Goal: Information Seeking & Learning: Learn about a topic

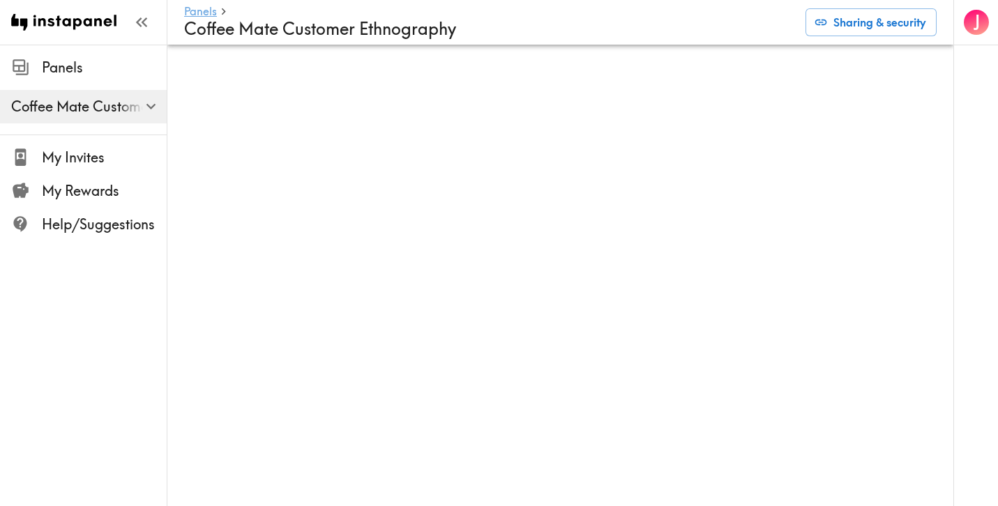
click at [204, 6] on link "Panels" at bounding box center [200, 12] width 33 height 13
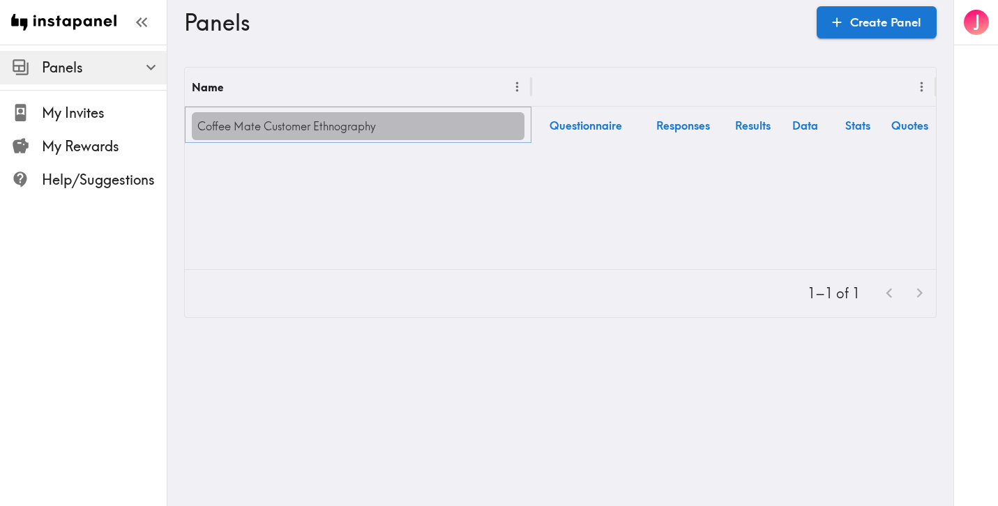
click at [369, 130] on link "Coffee Mate Customer Ethnography" at bounding box center [358, 126] width 333 height 28
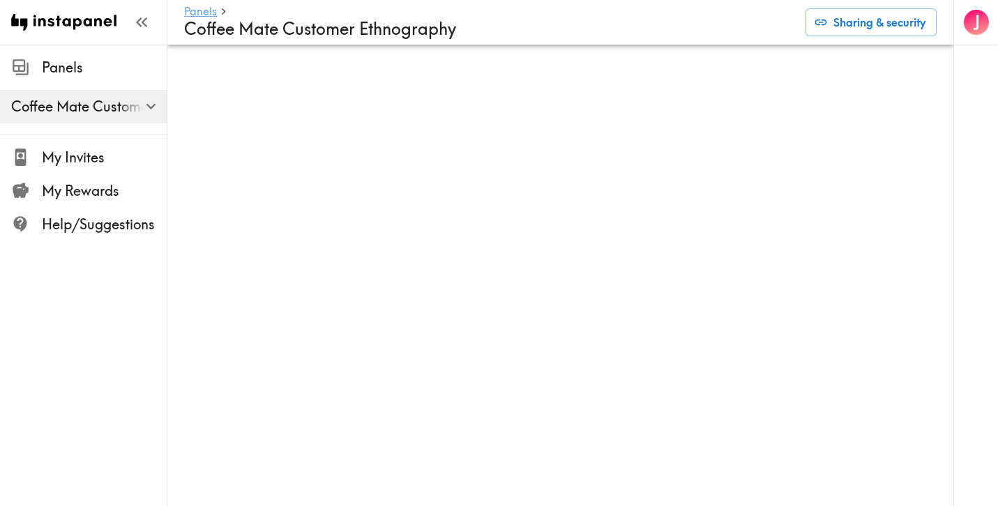
click at [205, 10] on link "Panels" at bounding box center [200, 12] width 33 height 13
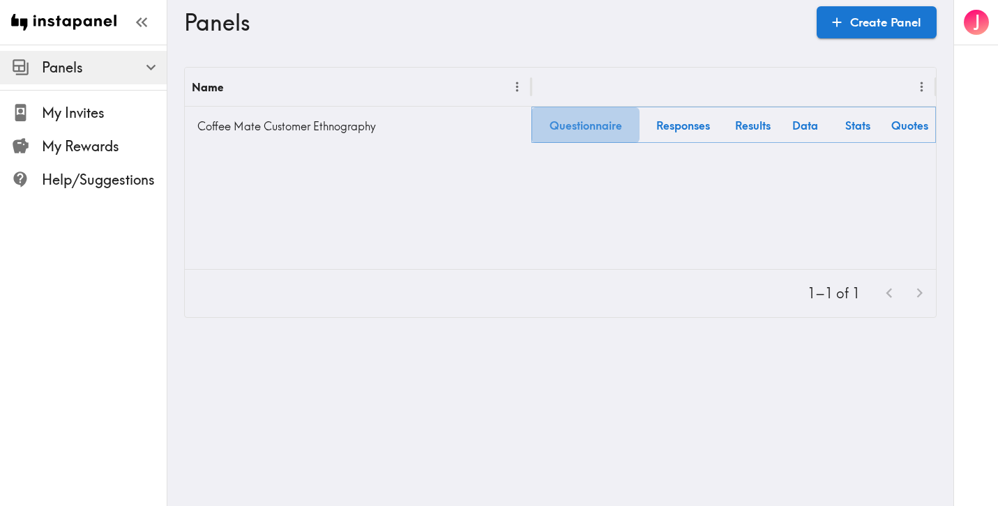
click at [583, 125] on link "Questionnaire" at bounding box center [585, 125] width 108 height 36
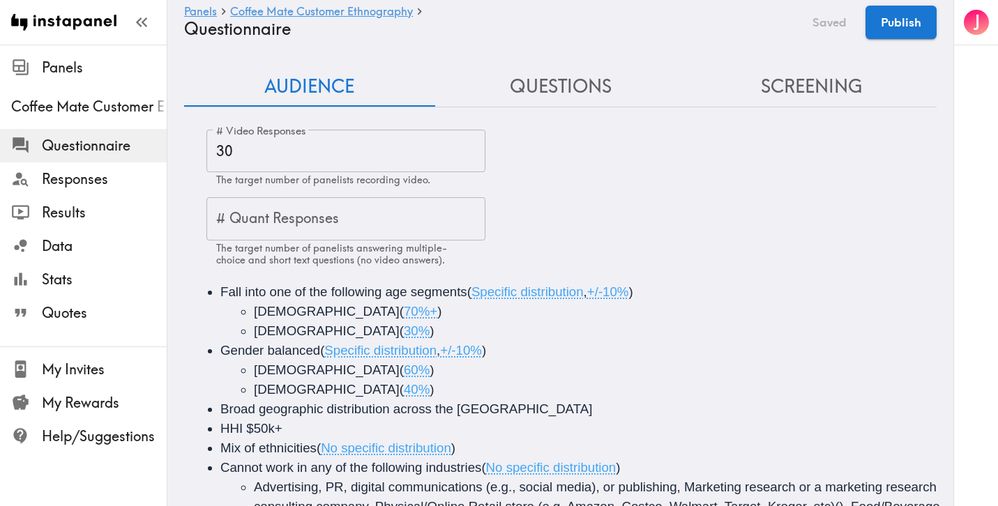
scroll to position [123, 0]
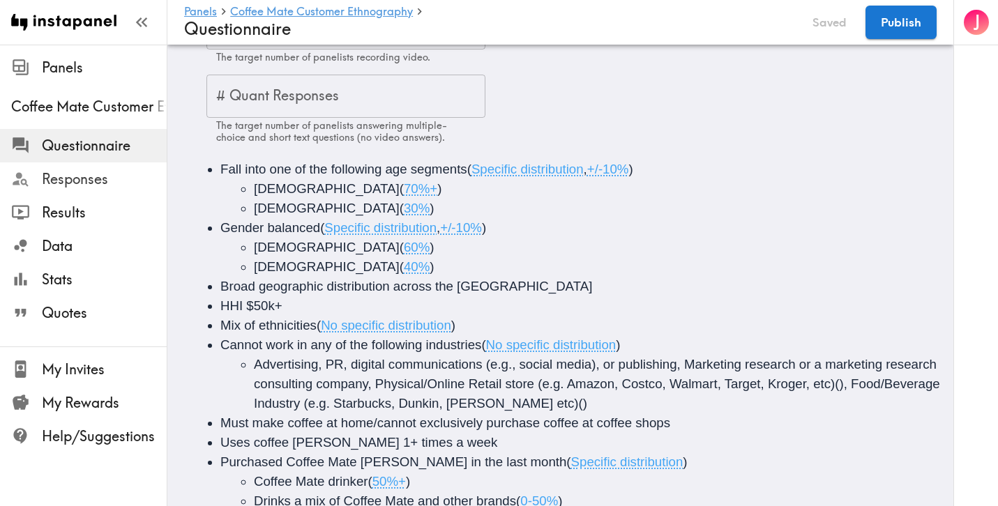
click at [79, 181] on span "Responses" at bounding box center [104, 179] width 125 height 20
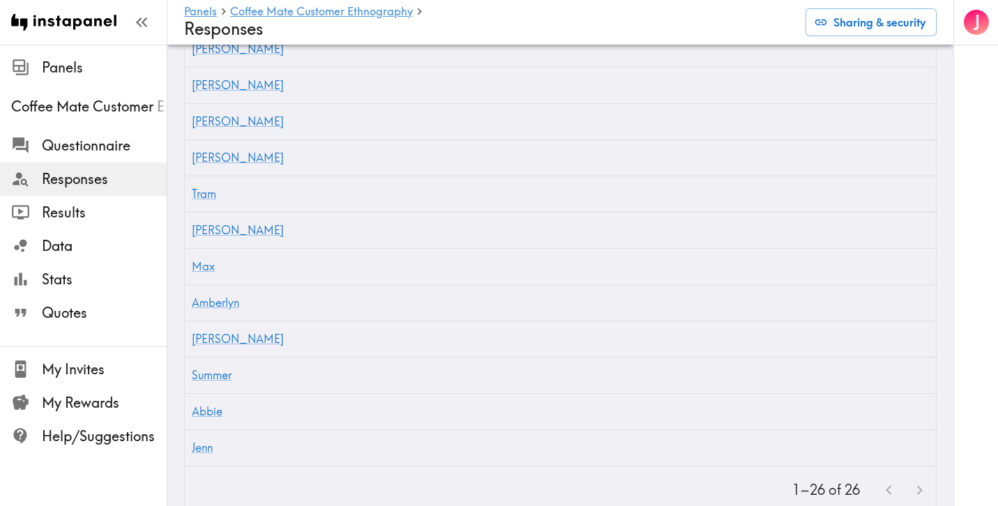
scroll to position [1116, 0]
click at [237, 394] on div "Abbie" at bounding box center [268, 412] width 167 height 36
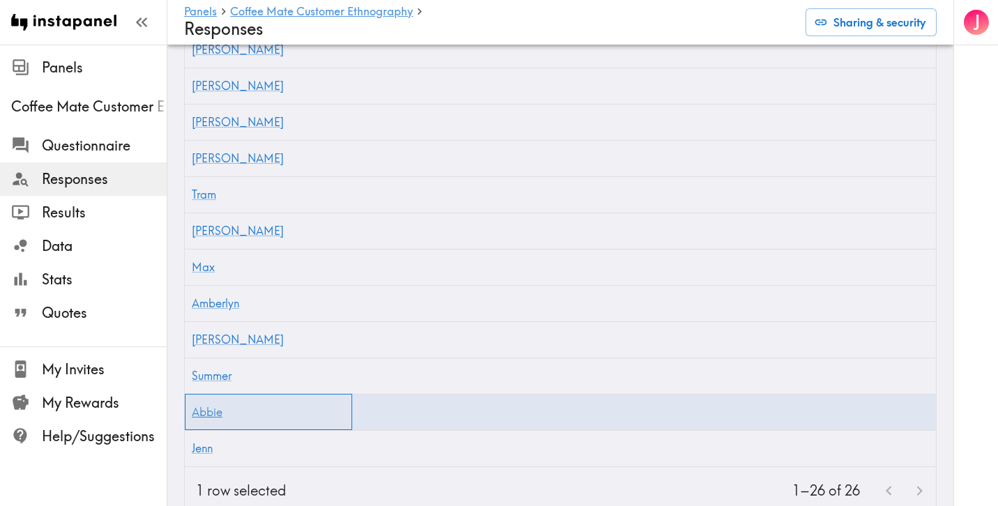
click at [212, 405] on link "Abbie" at bounding box center [207, 412] width 31 height 14
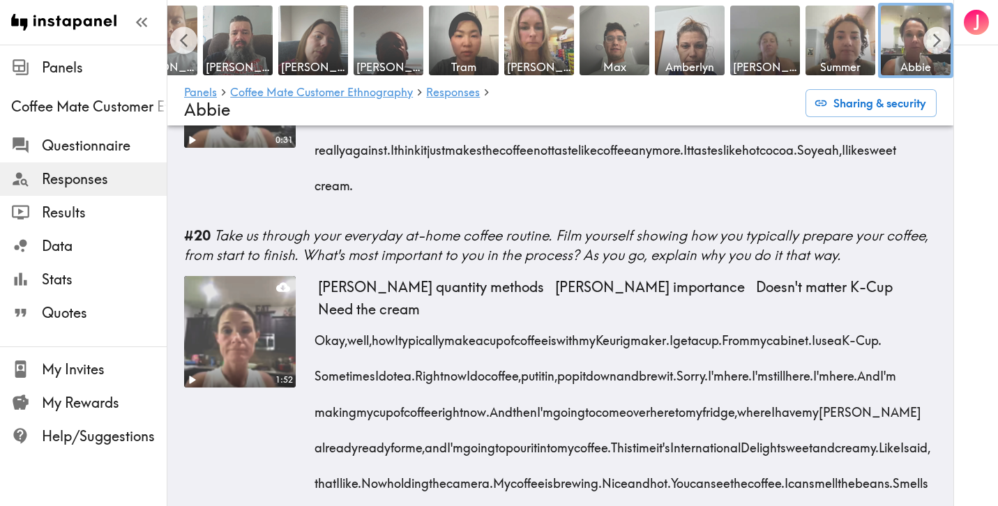
scroll to position [2283, 0]
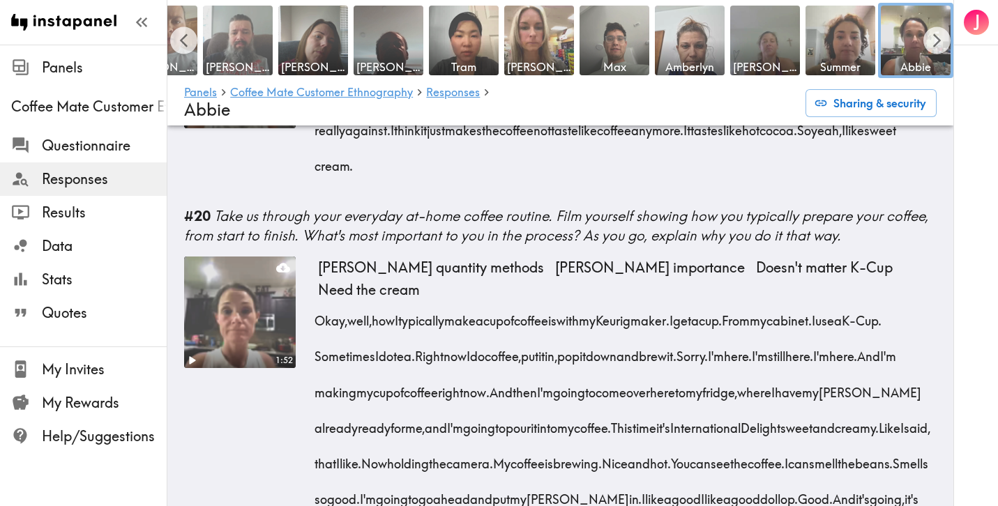
click at [235, 34] on img at bounding box center [237, 40] width 73 height 73
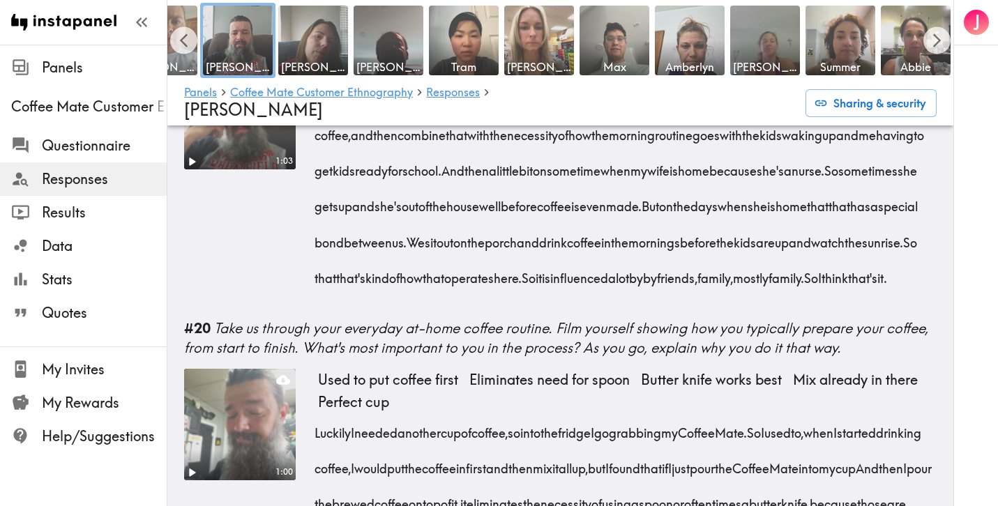
scroll to position [2545, 0]
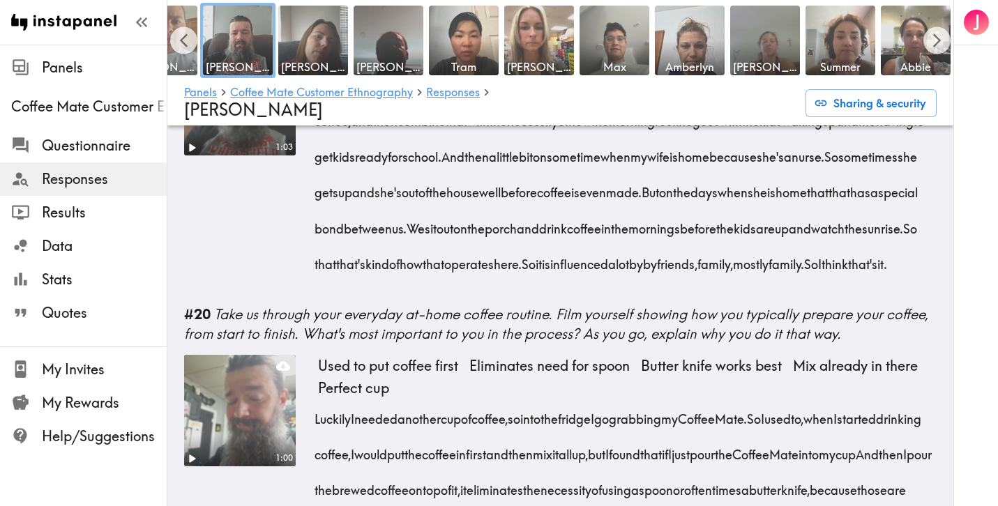
drag, startPoint x: 735, startPoint y: 331, endPoint x: 697, endPoint y: 372, distance: 56.2
click at [697, 277] on div "So I think the coffee routine is built out of a little bit from when I was grow…" at bounding box center [627, 170] width 618 height 214
copy span "We sit out on the porch and drink coffee in the mornings before the kids are up…"
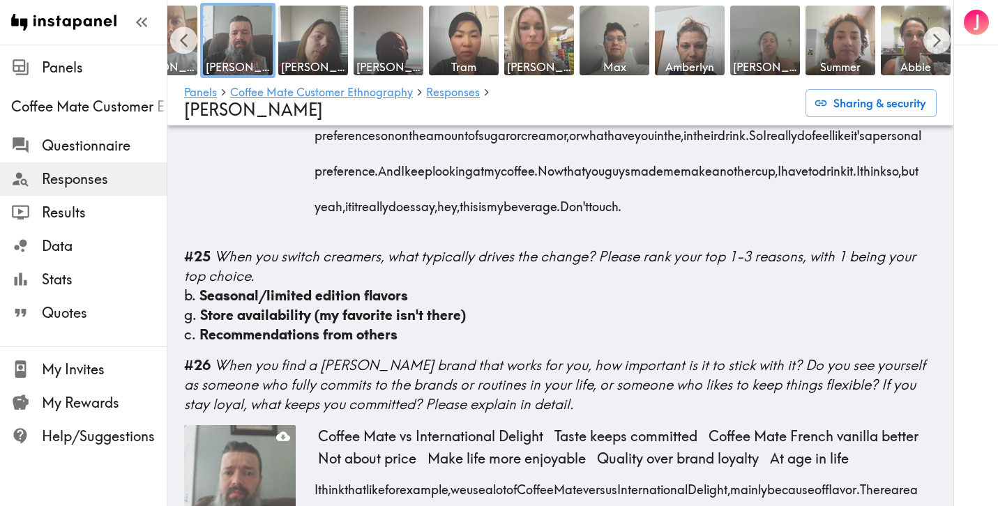
scroll to position [3669, 0]
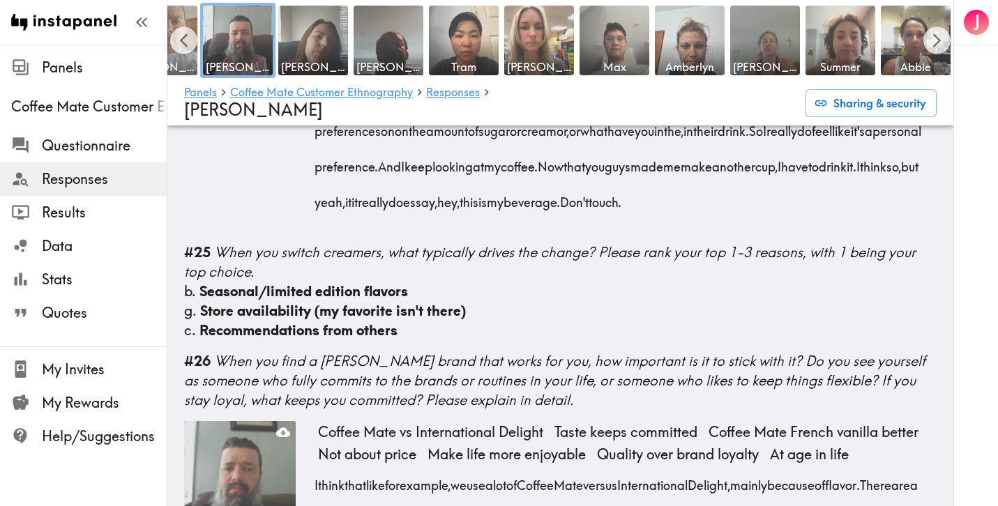
drag, startPoint x: 721, startPoint y: 390, endPoint x: 825, endPoint y: 414, distance: 106.7
click at [825, 215] on div "So going from drinking coffee black and straight, no sugar to drinking it all t…" at bounding box center [627, 91] width 618 height 250
copy div "really does say, hey, this is my beverage. Don't touch."
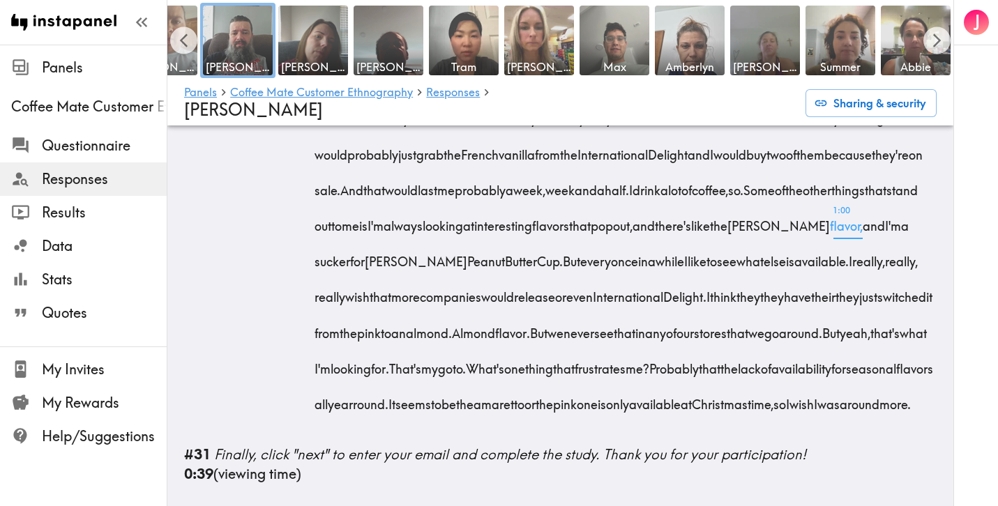
scroll to position [5031, 0]
drag, startPoint x: 744, startPoint y: 237, endPoint x: 631, endPoint y: 302, distance: 130.2
click at [631, 302] on div "So I'm in the store now and I'm in the creamer section. So first thing that sta…" at bounding box center [627, 221] width 618 height 392
copy div "I'm always looking at interesting flavors that pop out, and there's like the Re…"
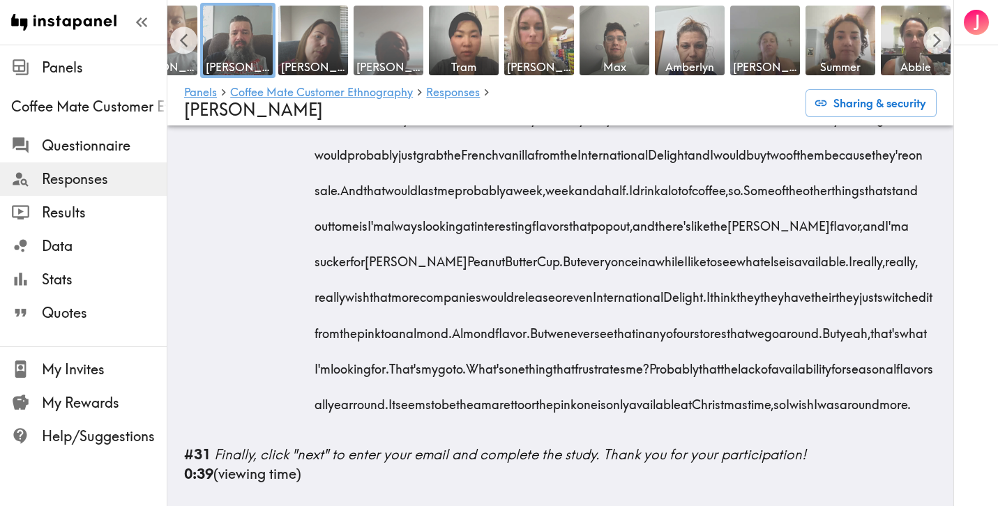
click at [379, 46] on img at bounding box center [388, 40] width 73 height 73
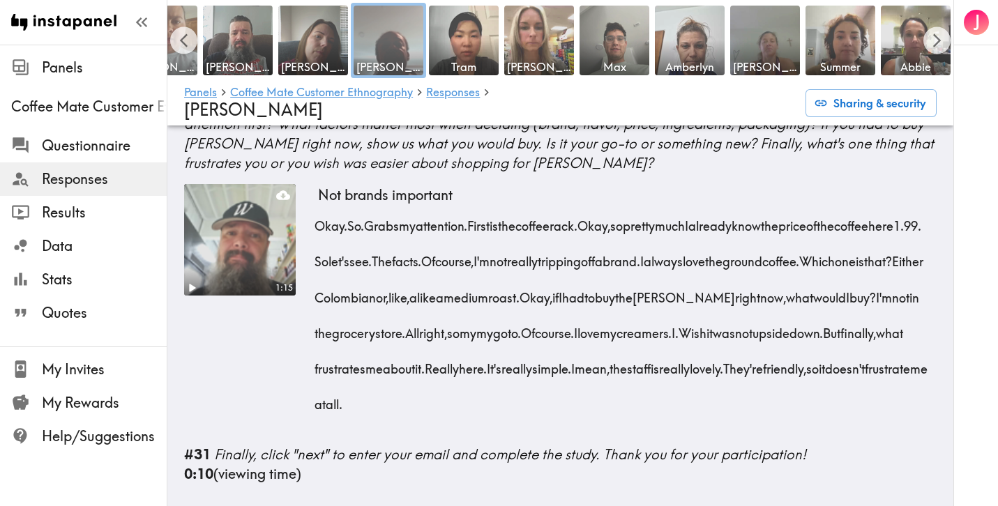
scroll to position [3937, 0]
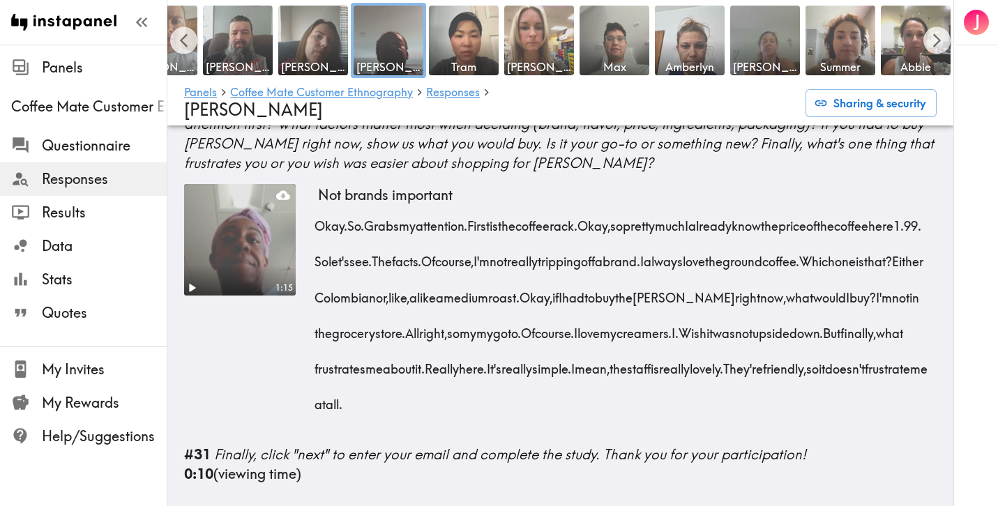
click at [864, 275] on span "that?" at bounding box center [878, 257] width 28 height 36
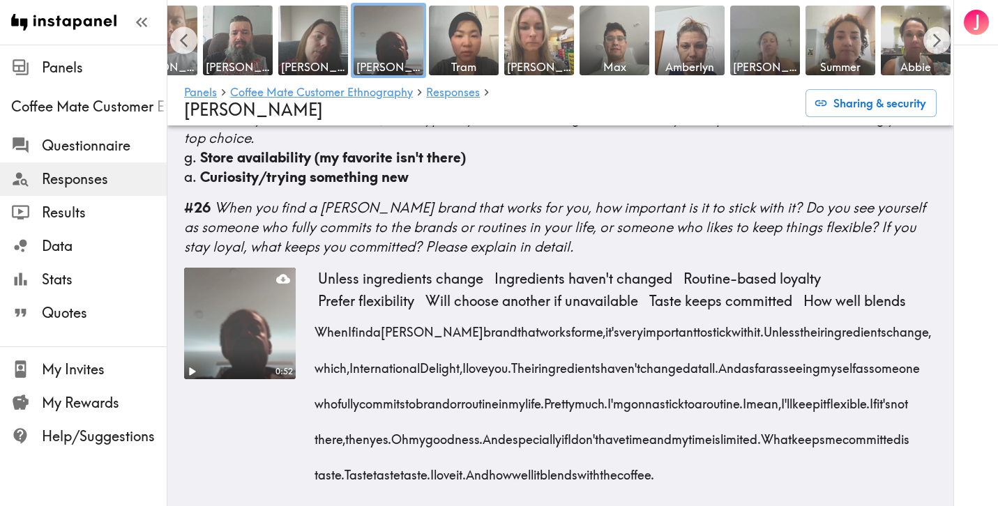
scroll to position [3352, 0]
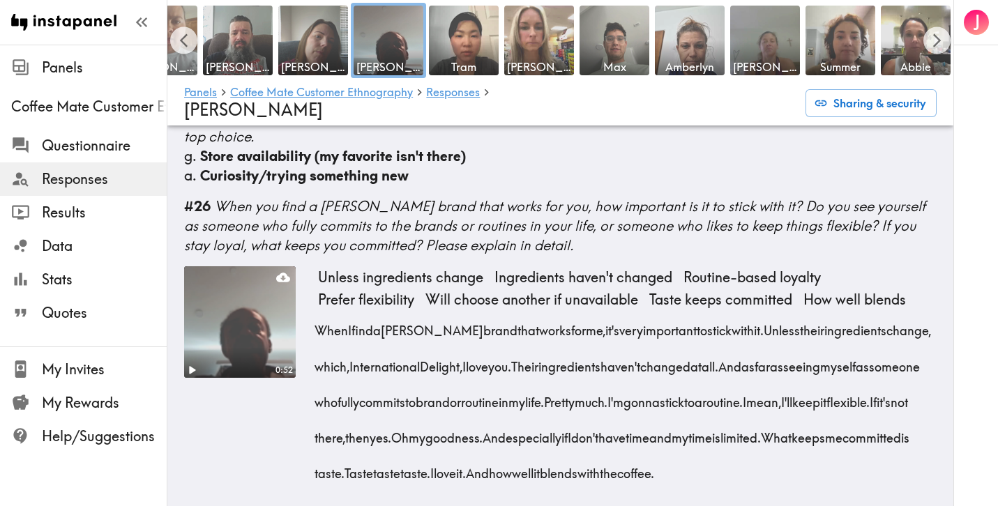
click at [623, 403] on span "I'm" at bounding box center [615, 398] width 16 height 36
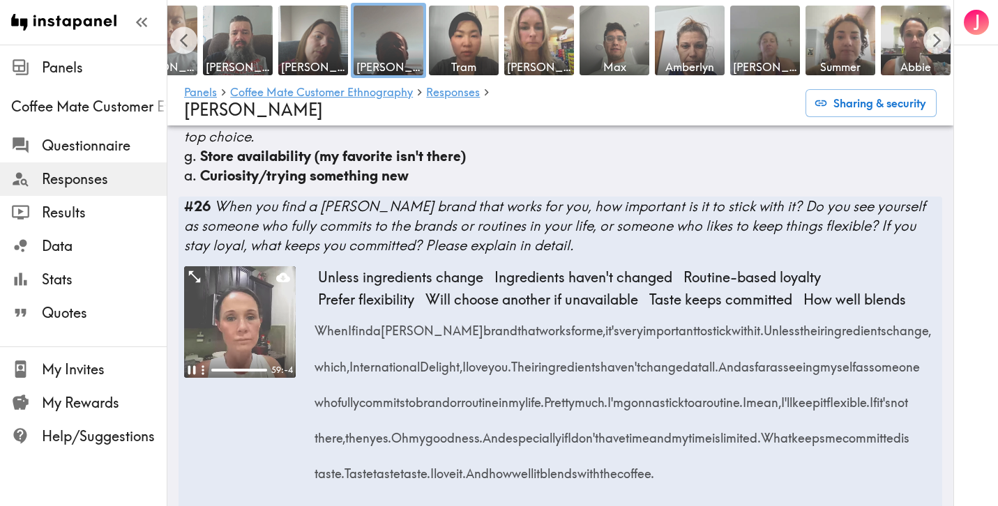
scroll to position [3381, 0]
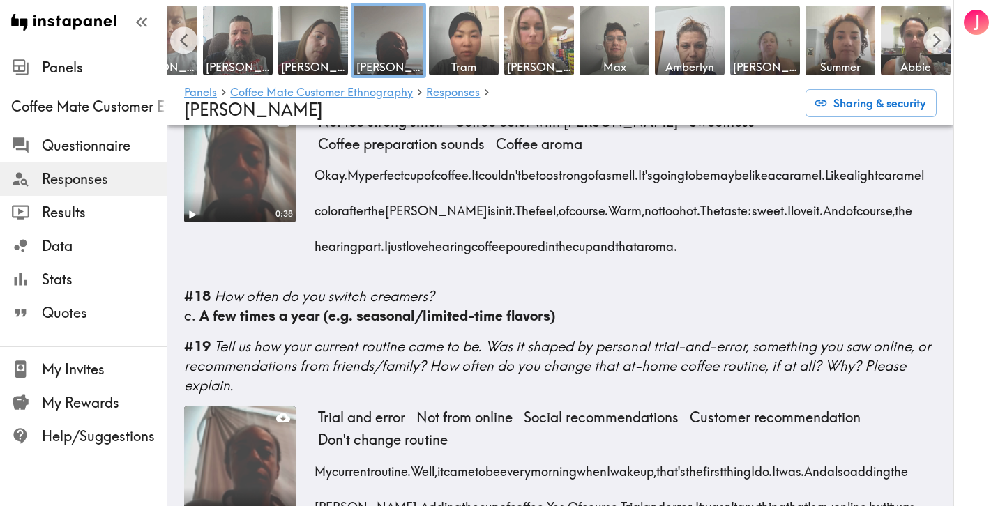
scroll to position [1850, 0]
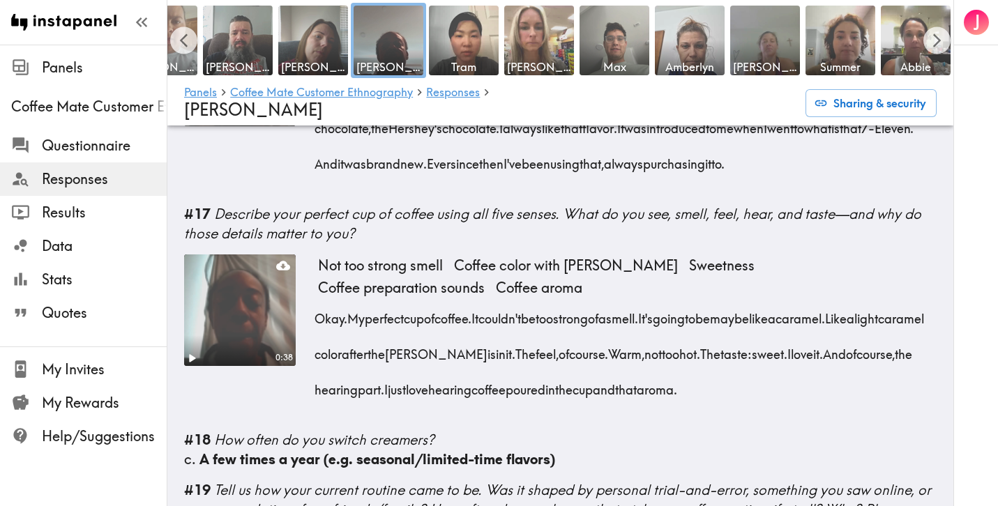
click at [644, 332] on span "Warm," at bounding box center [626, 350] width 36 height 36
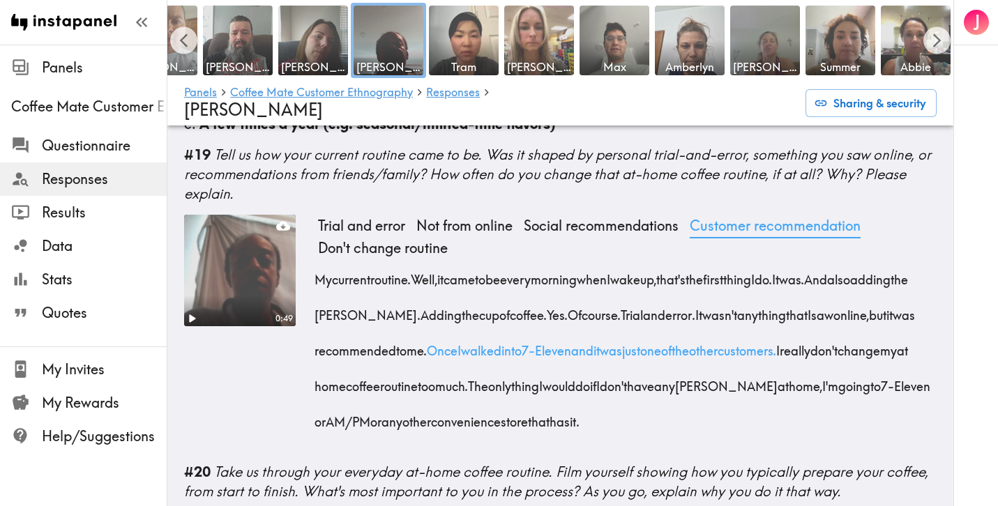
scroll to position [2208, 0]
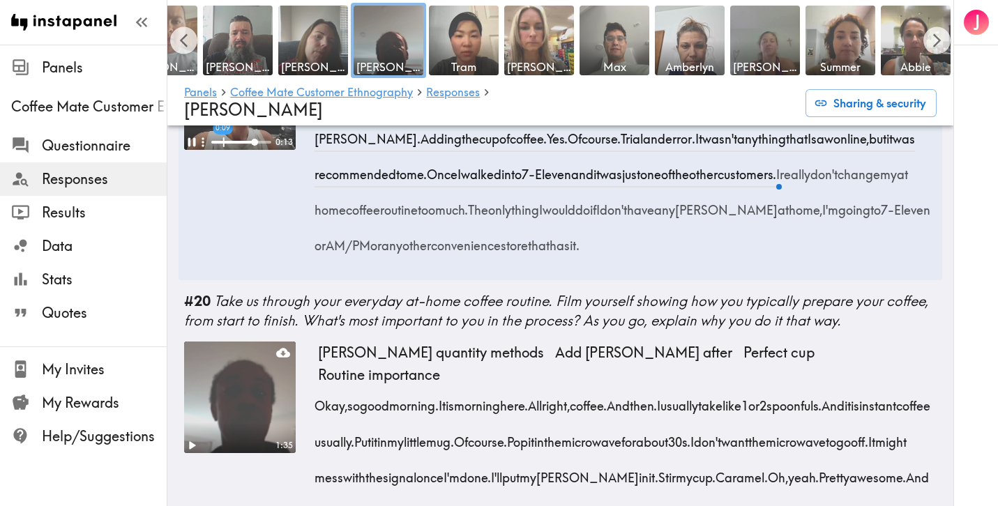
scroll to position [2370, 0]
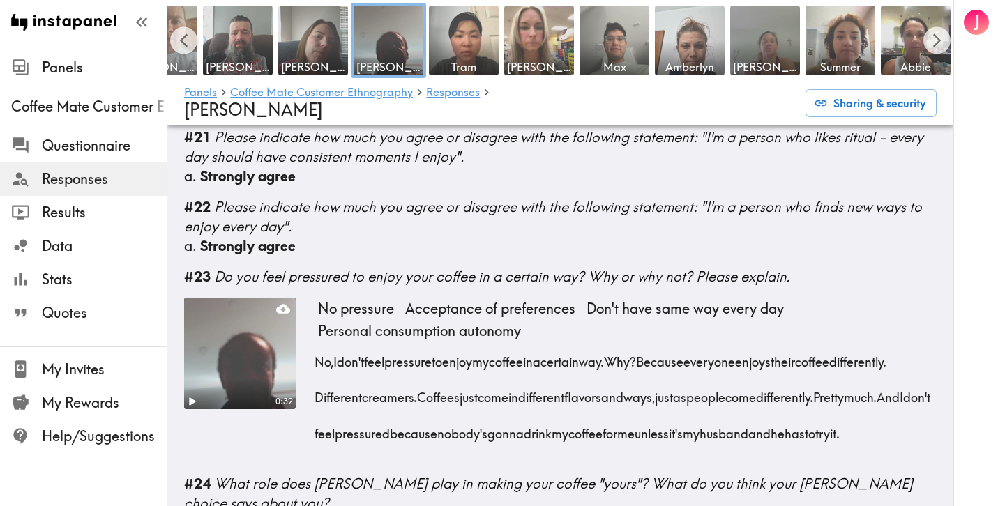
scroll to position [2799, 0]
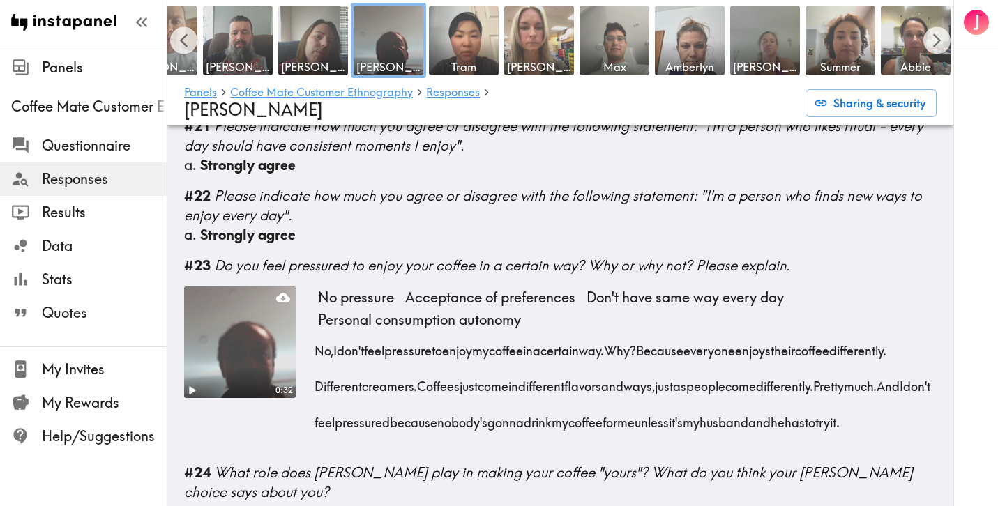
click at [876, 385] on span "And" at bounding box center [887, 382] width 23 height 36
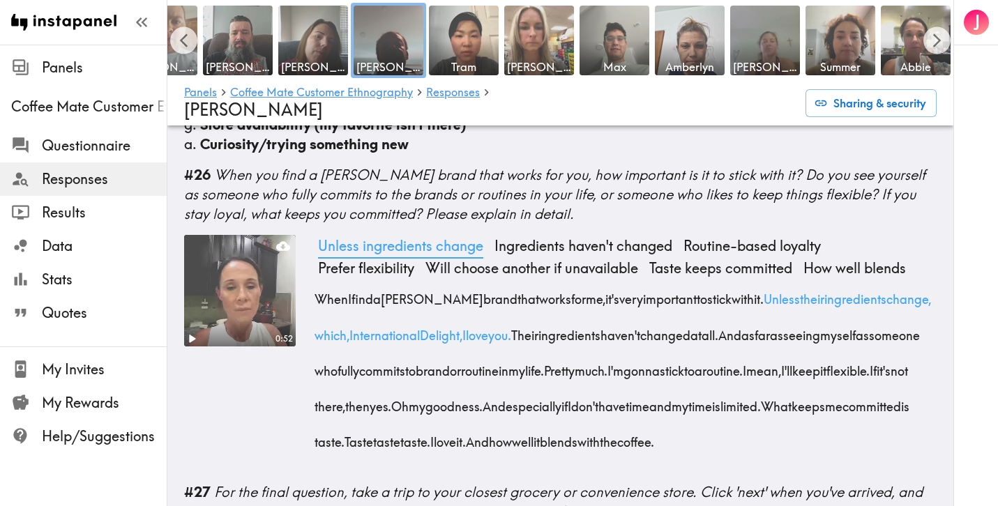
scroll to position [3400, 0]
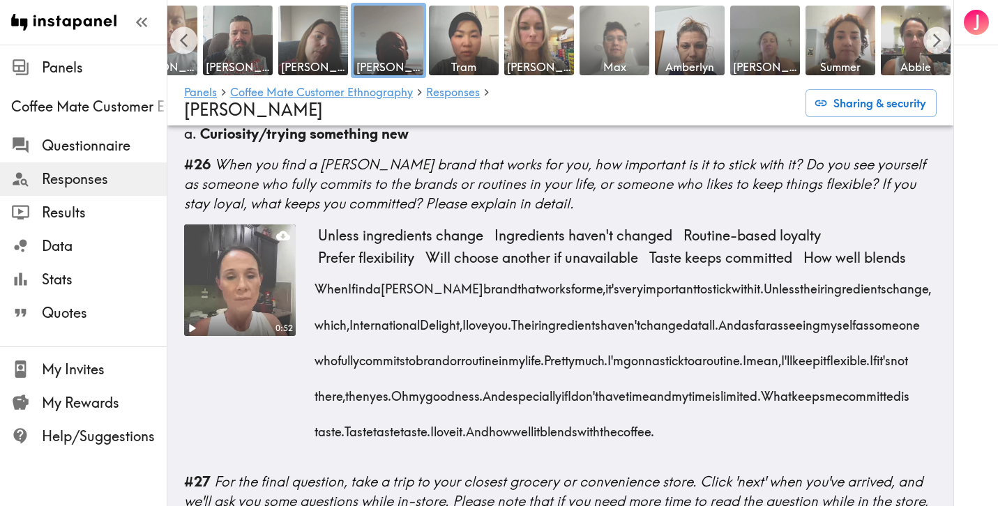
click at [603, 42] on img at bounding box center [614, 40] width 73 height 73
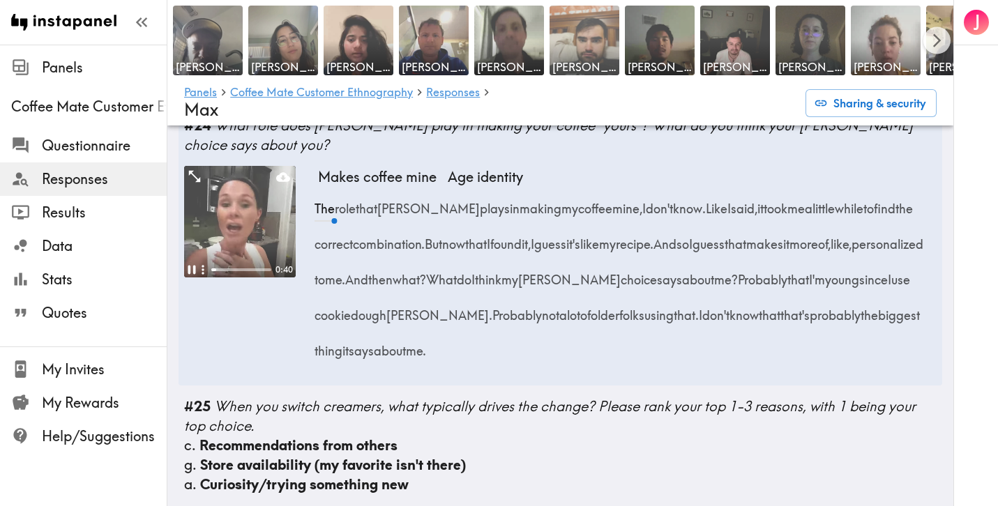
click at [569, 45] on img at bounding box center [584, 40] width 73 height 73
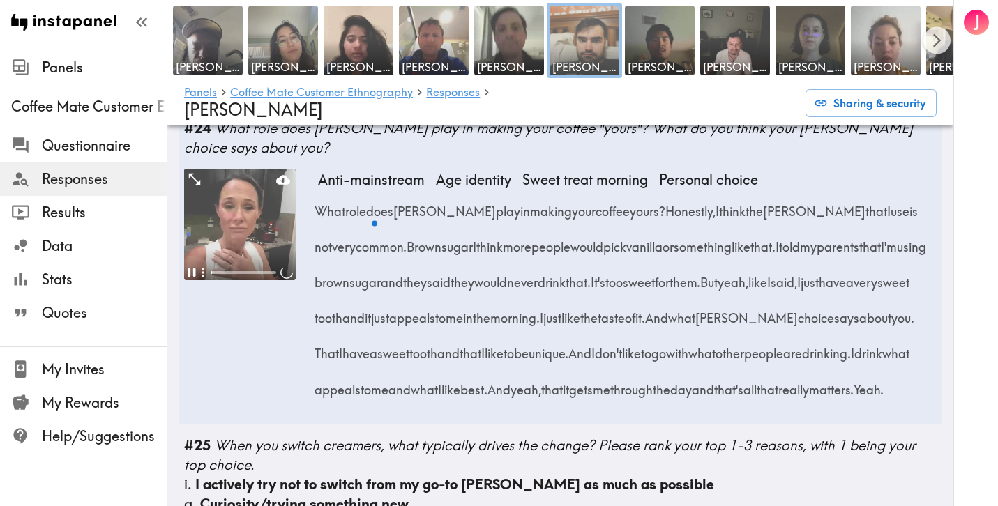
scroll to position [3565, 0]
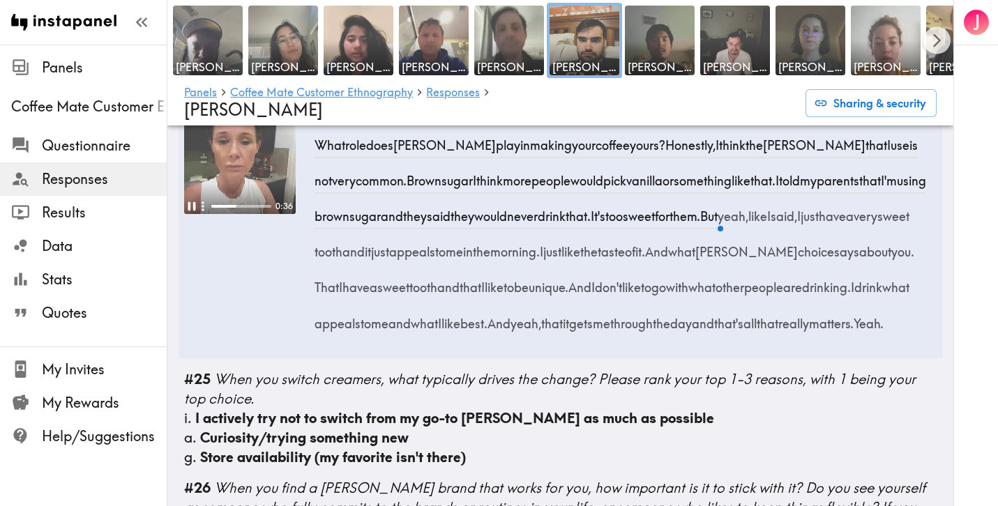
click at [203, 214] on video at bounding box center [240, 158] width 112 height 112
click at [195, 214] on video at bounding box center [240, 158] width 112 height 112
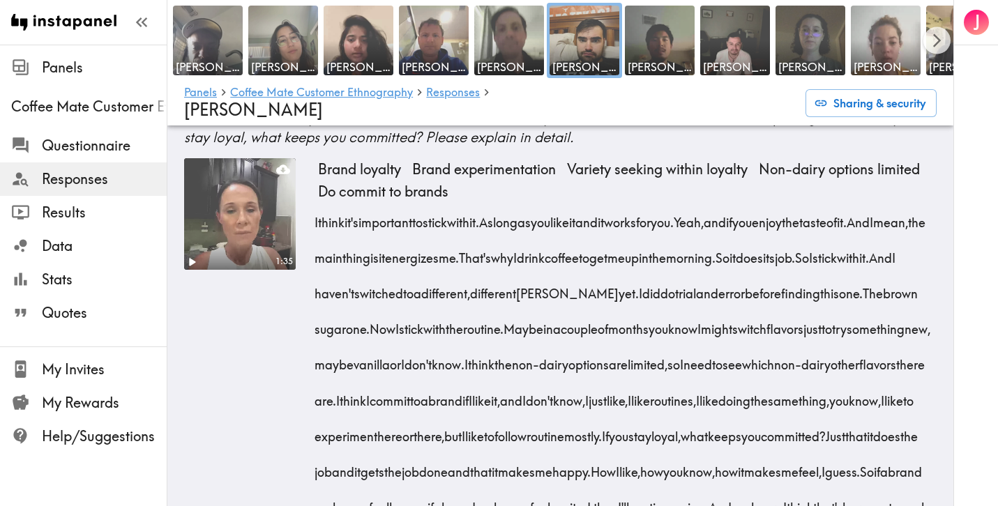
scroll to position [4044, 0]
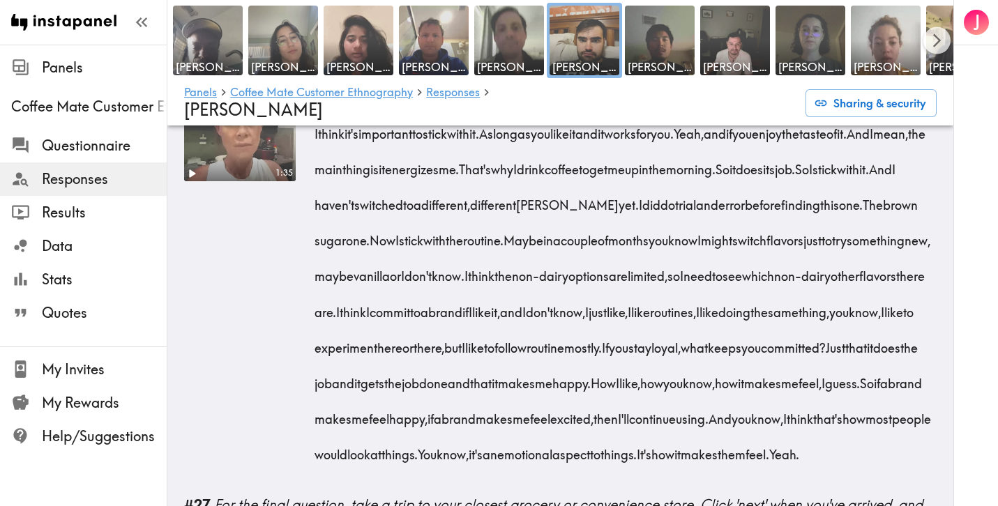
click at [218, 184] on video at bounding box center [239, 125] width 117 height 117
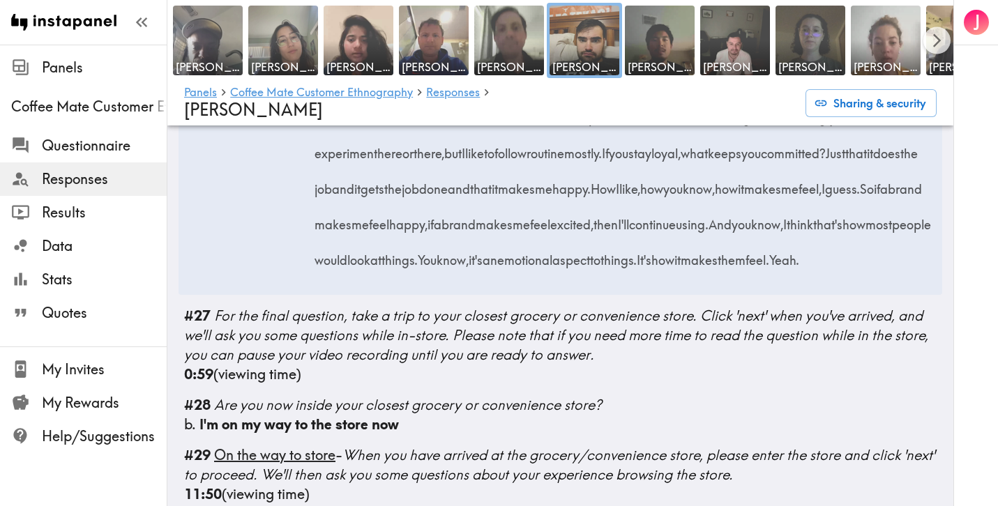
scroll to position [4252, 0]
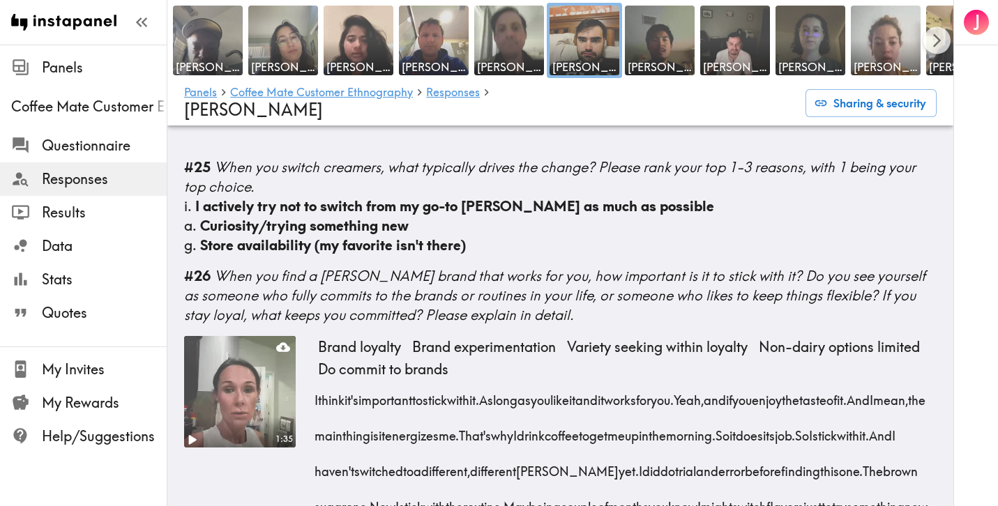
scroll to position [3640, 0]
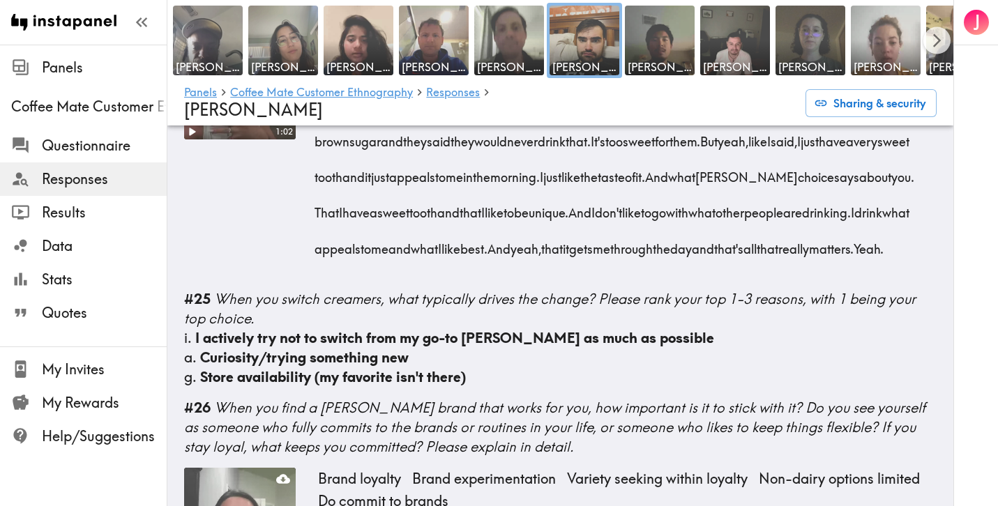
drag, startPoint x: 543, startPoint y: 461, endPoint x: 475, endPoint y: 396, distance: 94.2
click at [475, 261] on div "What role does creamer play in making your coffee yours? Honestly, I think the …" at bounding box center [627, 154] width 618 height 214
drag, startPoint x: 677, startPoint y: 361, endPoint x: 441, endPoint y: 269, distance: 252.9
click at [441, 261] on div "What role does creamer play in making your coffee yours? Honestly, I think the …" at bounding box center [627, 154] width 618 height 214
copy div "I think more people would pick vanilla or something like that. I told my parent…"
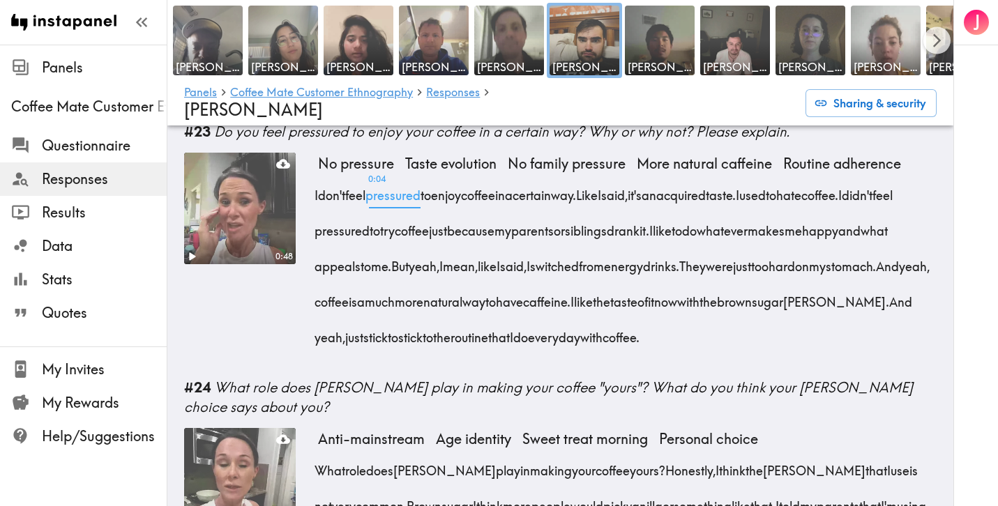
scroll to position [3391, 0]
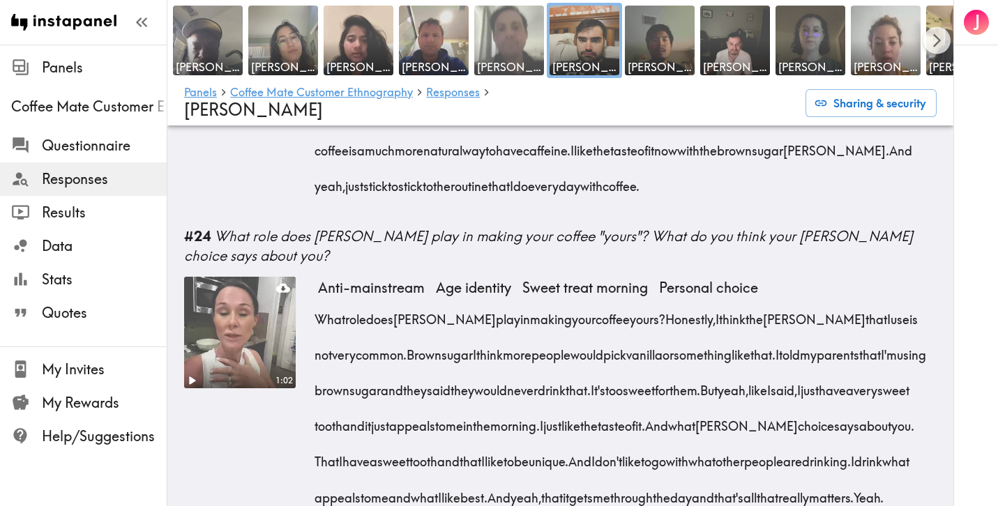
click at [498, 62] on span "Jason" at bounding box center [509, 66] width 64 height 15
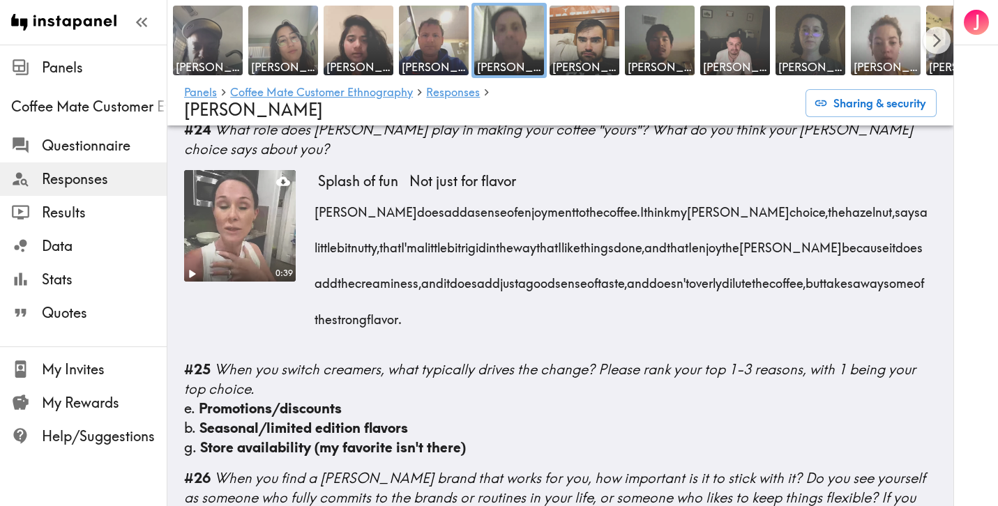
scroll to position [3082, 0]
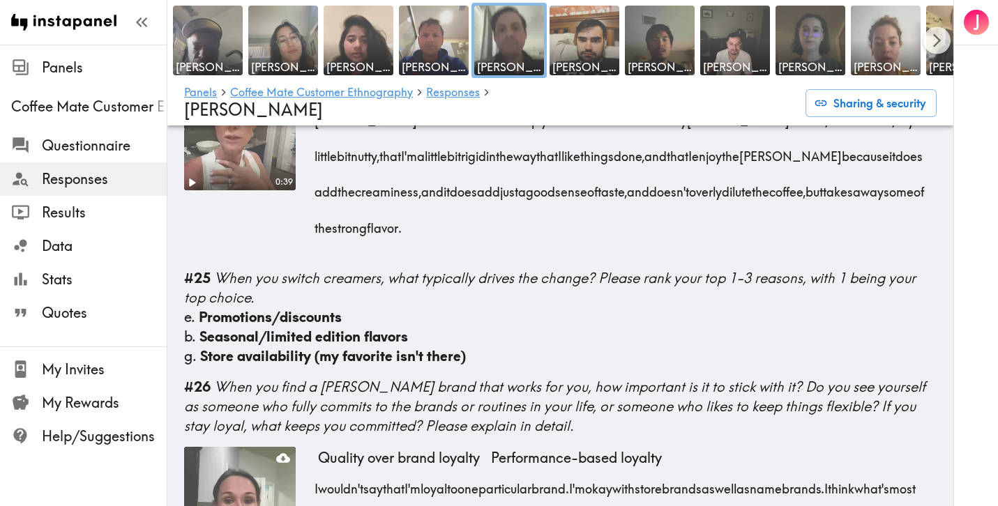
drag, startPoint x: 369, startPoint y: 286, endPoint x: 644, endPoint y: 291, distance: 274.7
click at [644, 236] on span "I think my creamer choice, the hazelnut, says a little bit nutty, that I'm a li…" at bounding box center [624, 174] width 613 height 125
copy span "t I'm a little bit rigid in the way that I like things done,"
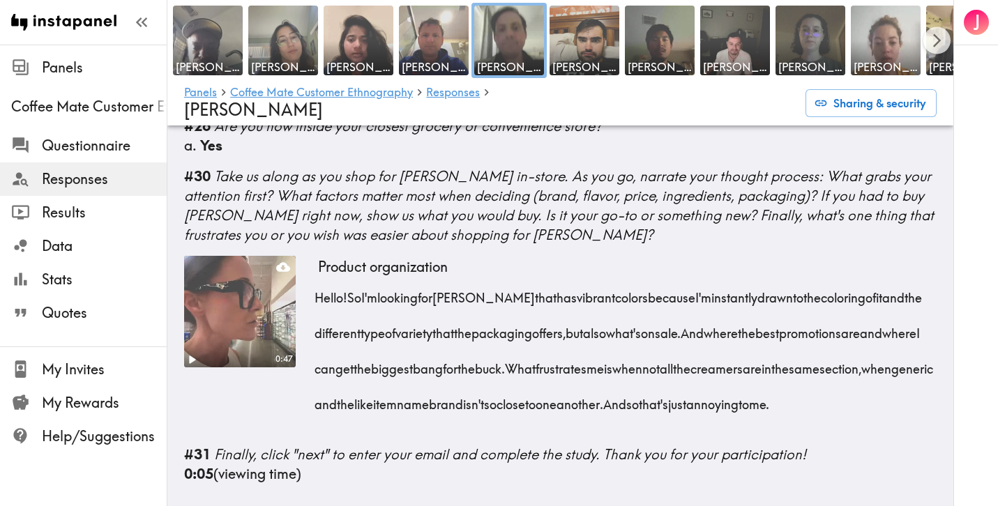
scroll to position [3921, 0]
click at [666, 54] on img at bounding box center [659, 40] width 73 height 73
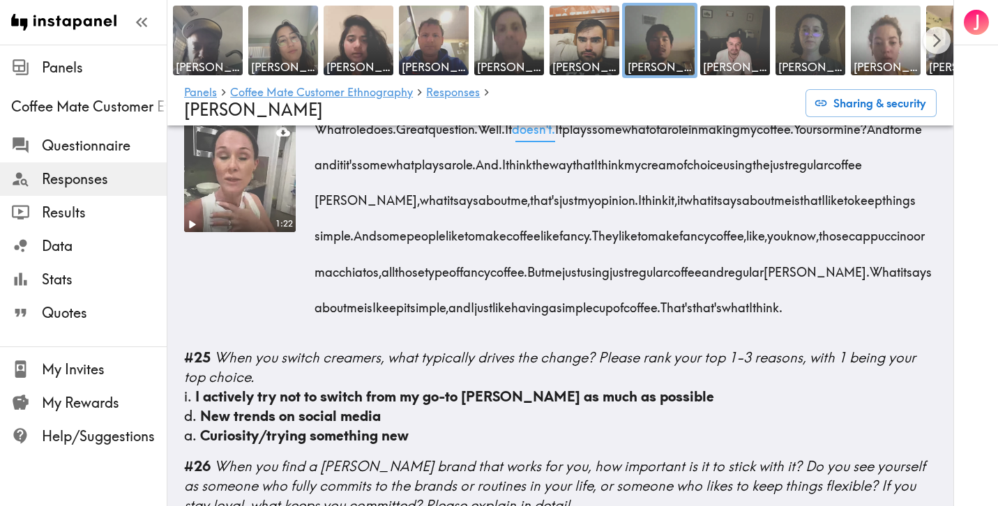
scroll to position [3756, 0]
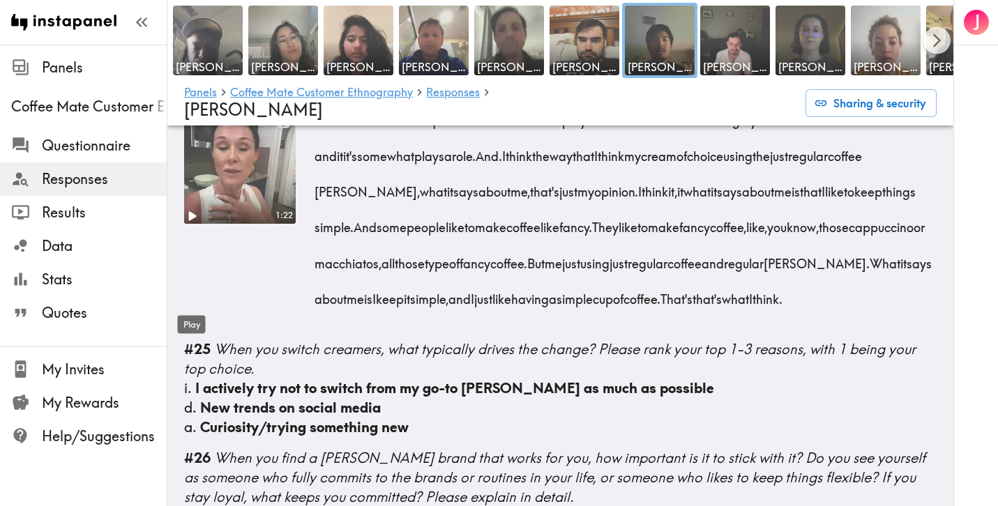
click at [190, 221] on icon "Play" at bounding box center [193, 216] width 8 height 10
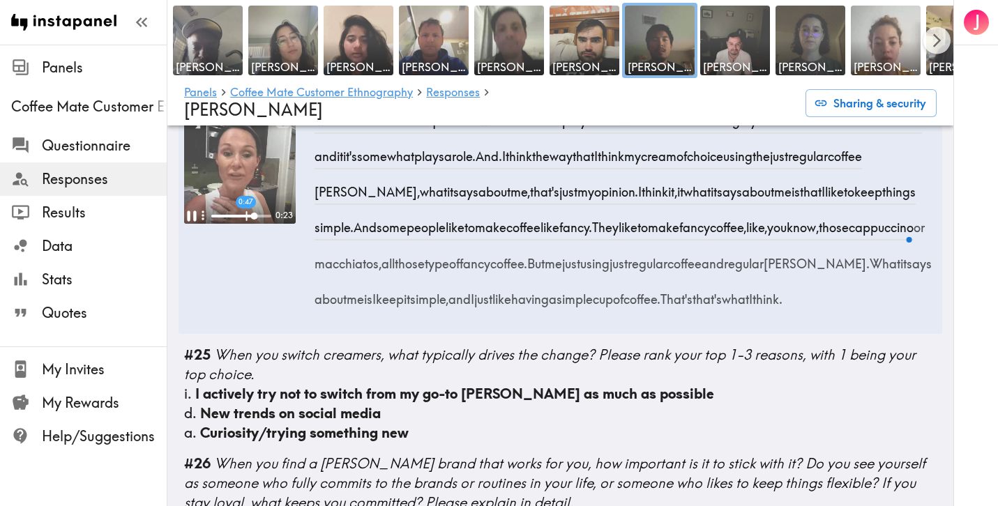
drag, startPoint x: 351, startPoint y: 326, endPoint x: 392, endPoint y: 429, distance: 110.8
click at [392, 312] on div "What role does. Great question. Well. It doesn't. It plays somewhat of a role i…" at bounding box center [627, 205] width 618 height 214
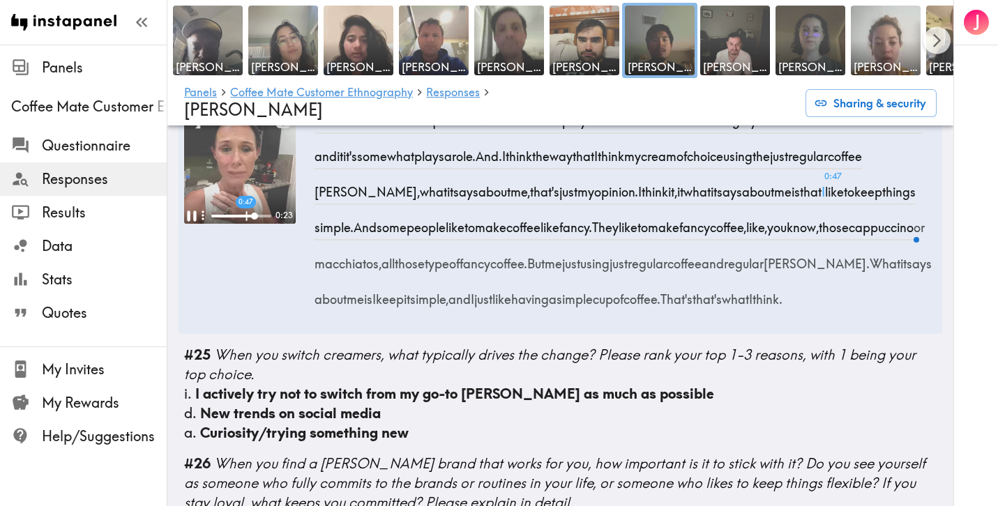
copy div "like to keep things simple. And some people like to make coffee like fancy. The…"
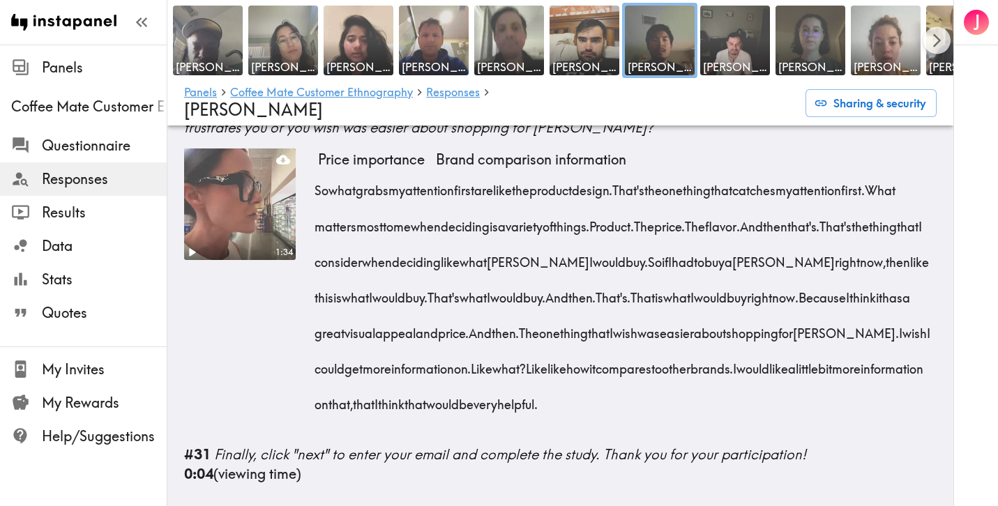
scroll to position [4831, 0]
click at [260, 236] on video at bounding box center [239, 204] width 117 height 117
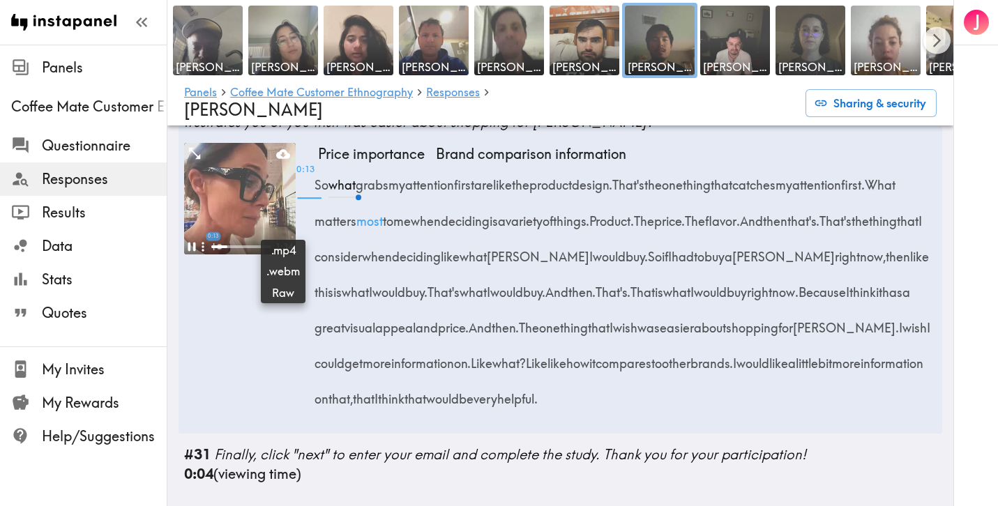
scroll to position [4760, 0]
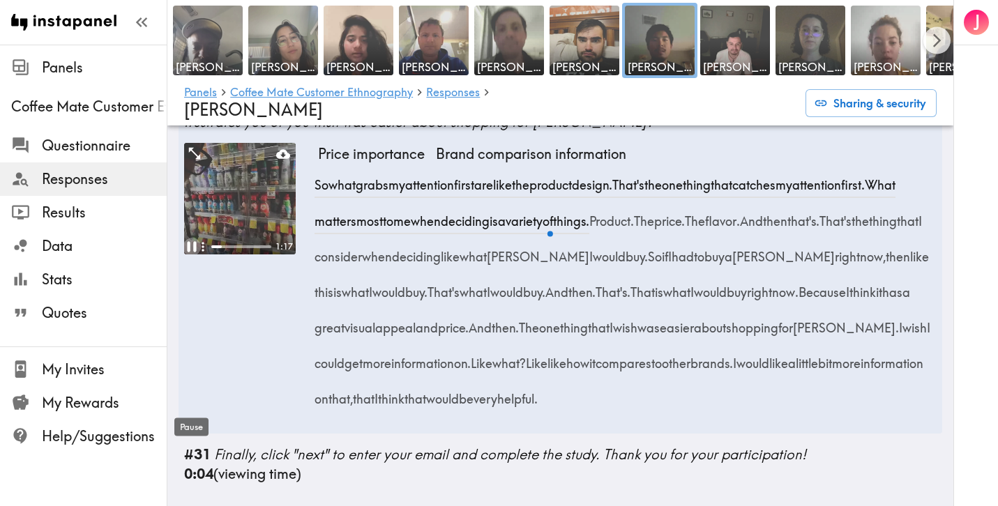
click at [192, 256] on icon "Pause" at bounding box center [192, 247] width 18 height 18
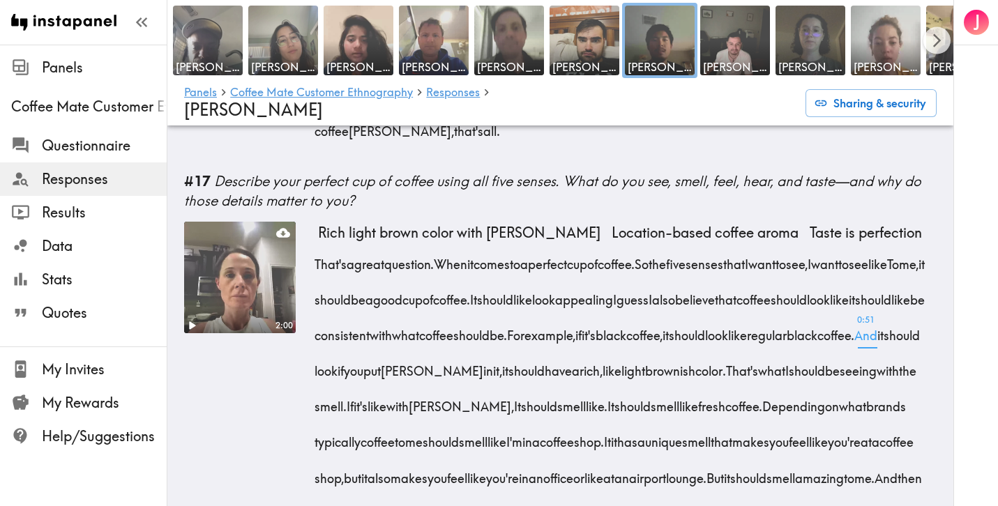
scroll to position [1853, 0]
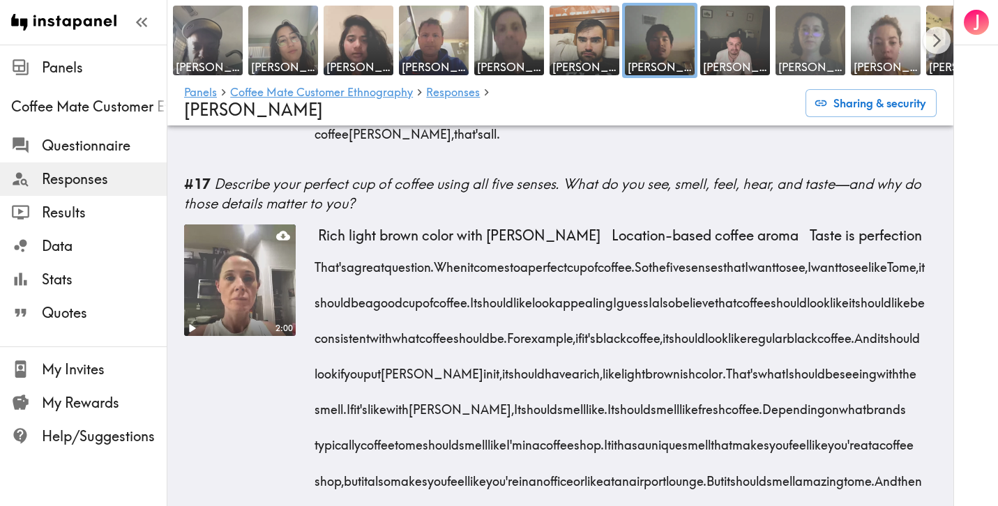
click at [805, 39] on img at bounding box center [810, 40] width 73 height 73
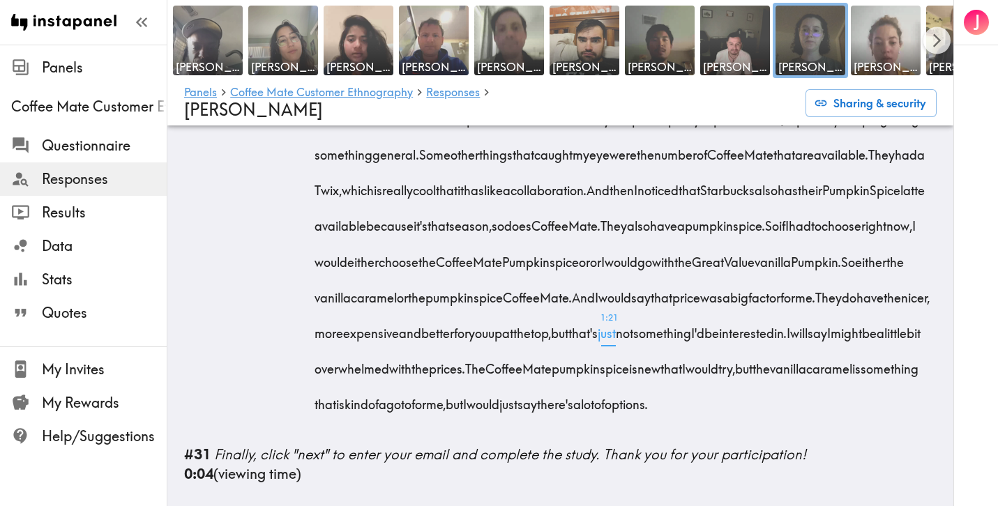
scroll to position [5441, 0]
click at [869, 36] on img at bounding box center [885, 40] width 73 height 73
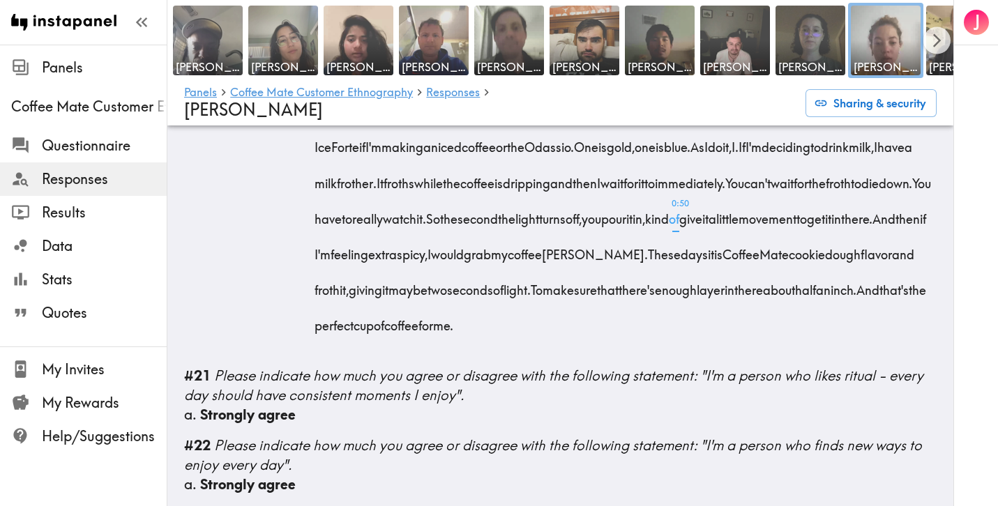
scroll to position [3392, 0]
